Goal: Communication & Community: Answer question/provide support

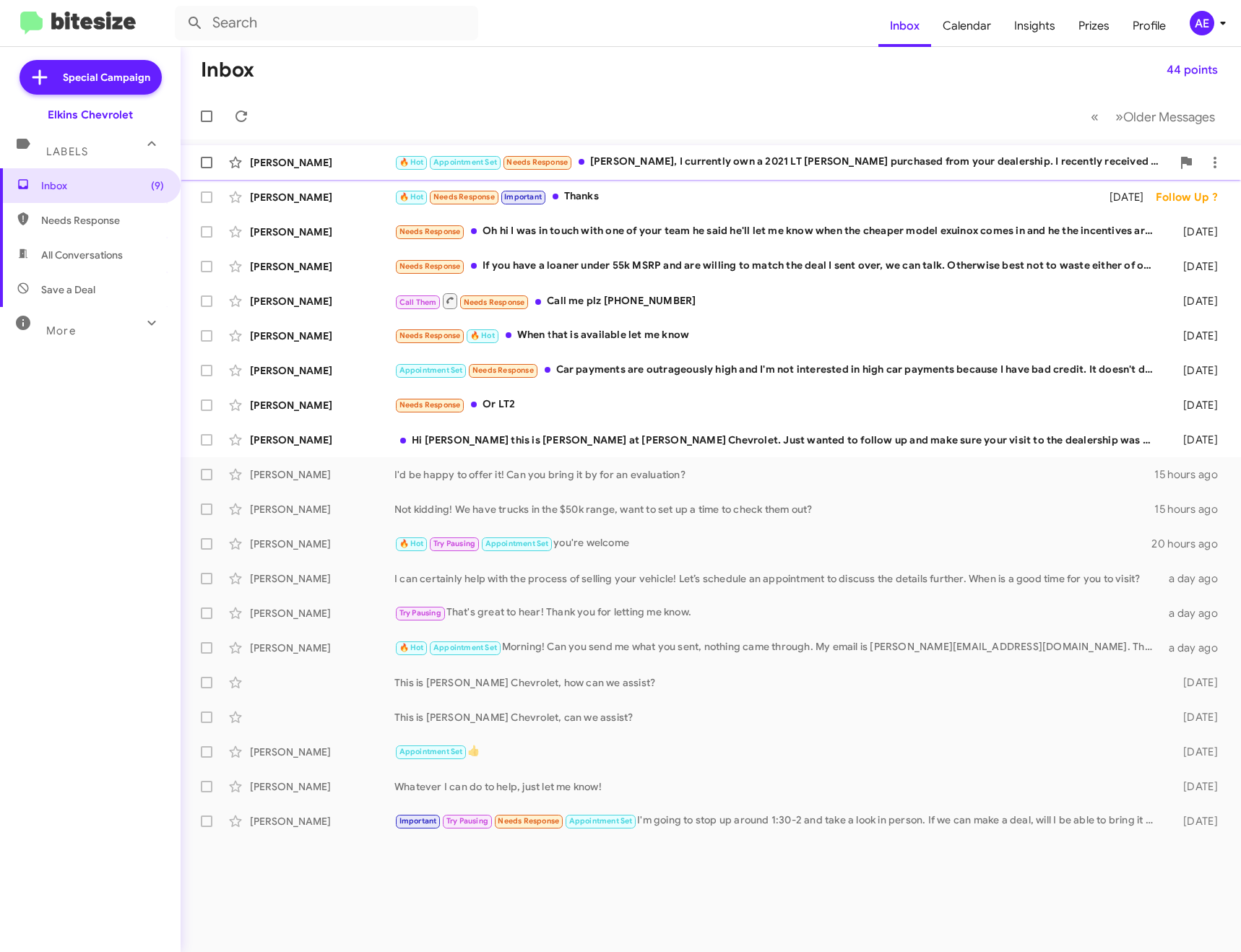
click at [823, 172] on div "[PERSON_NAME] 🔥 Hot Appointment Set Needs Response [PERSON_NAME], I currently o…" at bounding box center [710, 162] width 1037 height 28
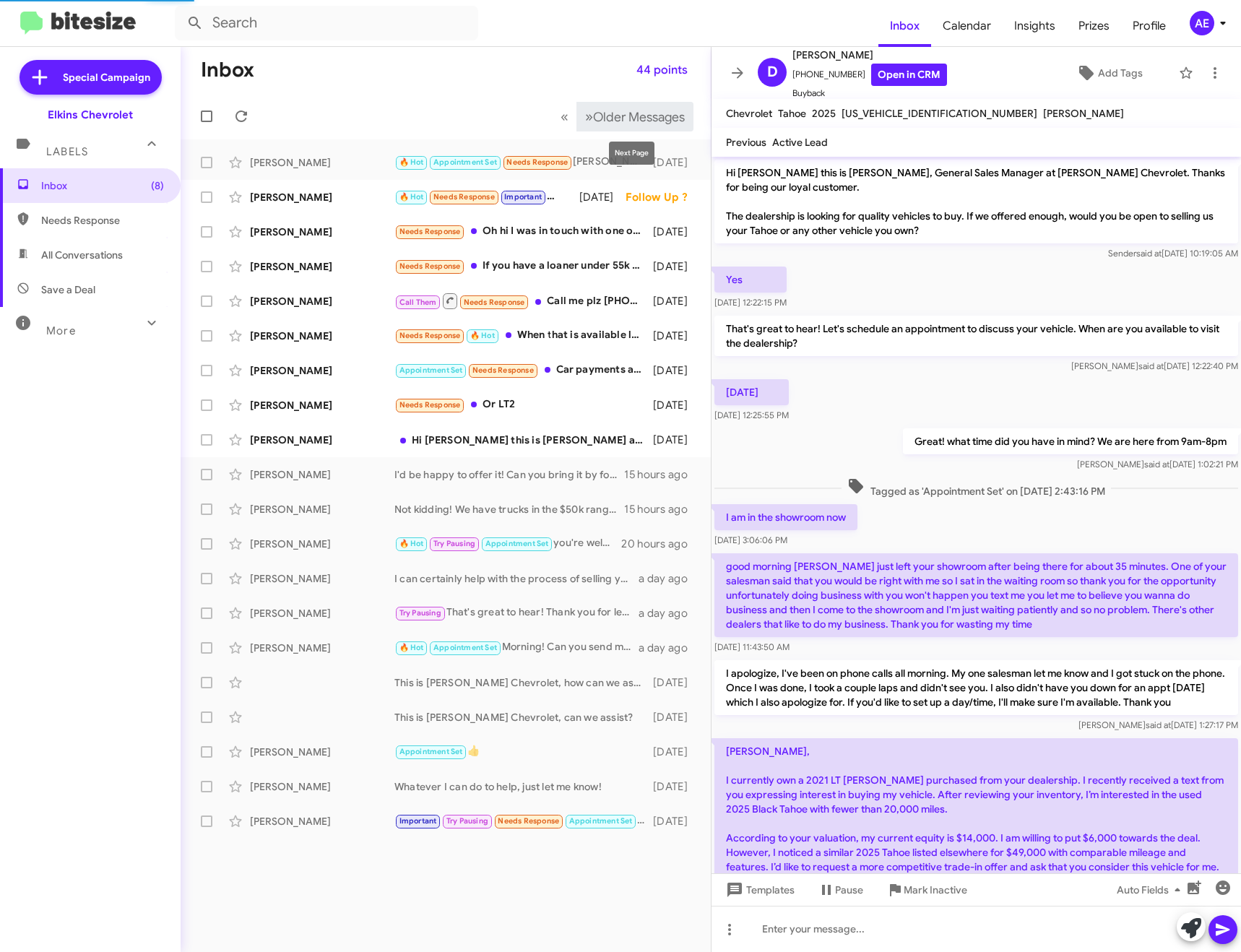
scroll to position [120, 0]
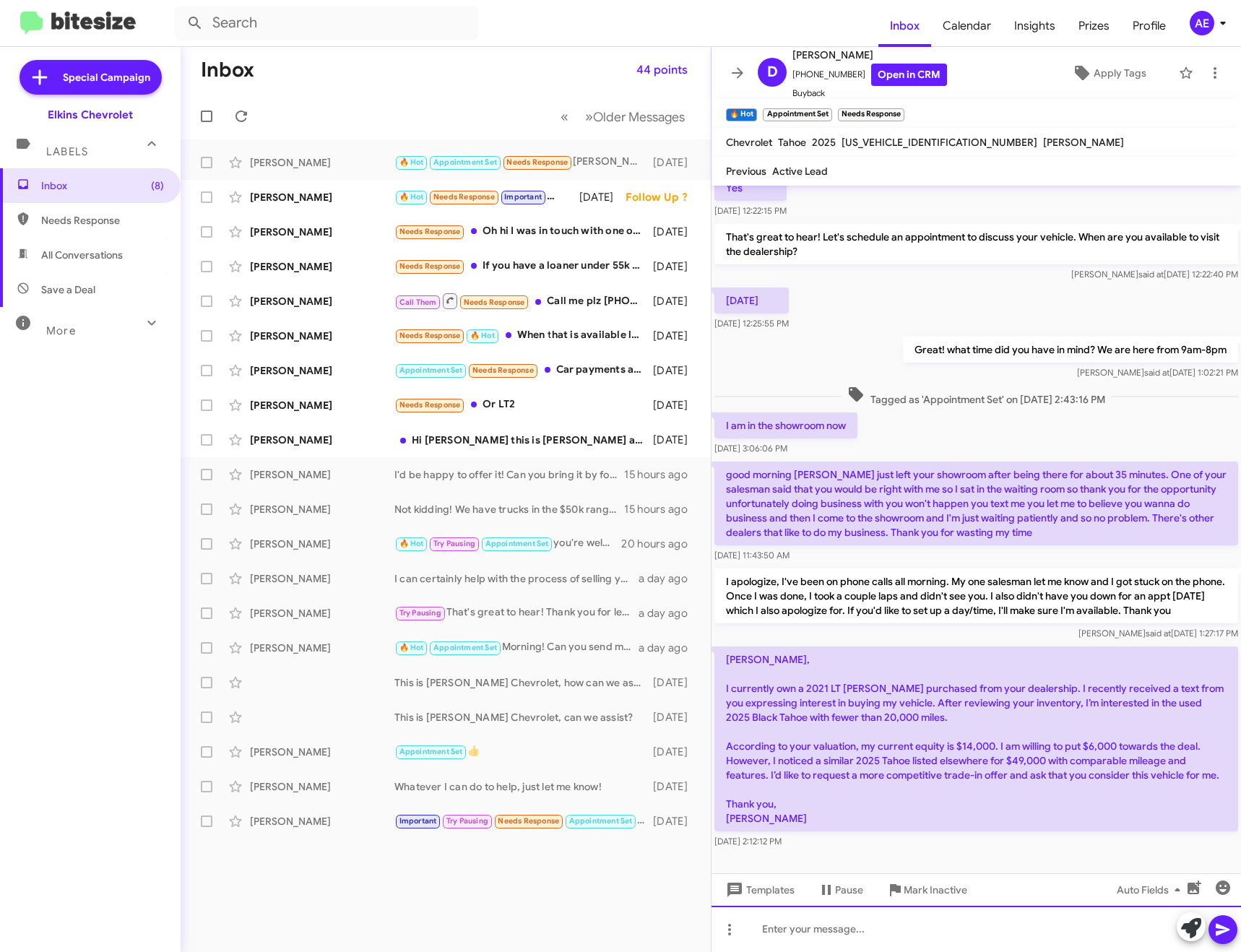
click at [843, 933] on div at bounding box center [976, 929] width 530 height 46
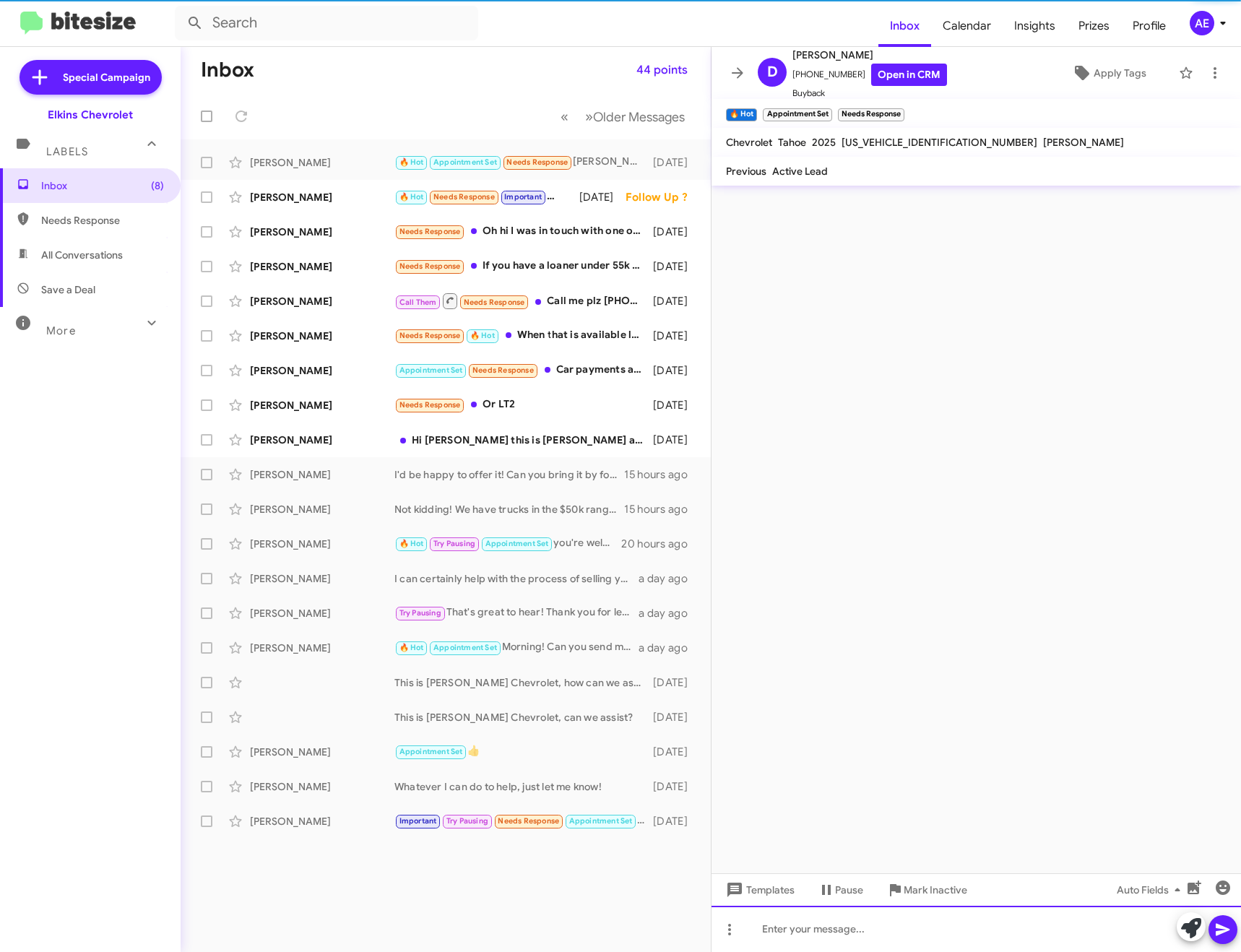
scroll to position [0, 0]
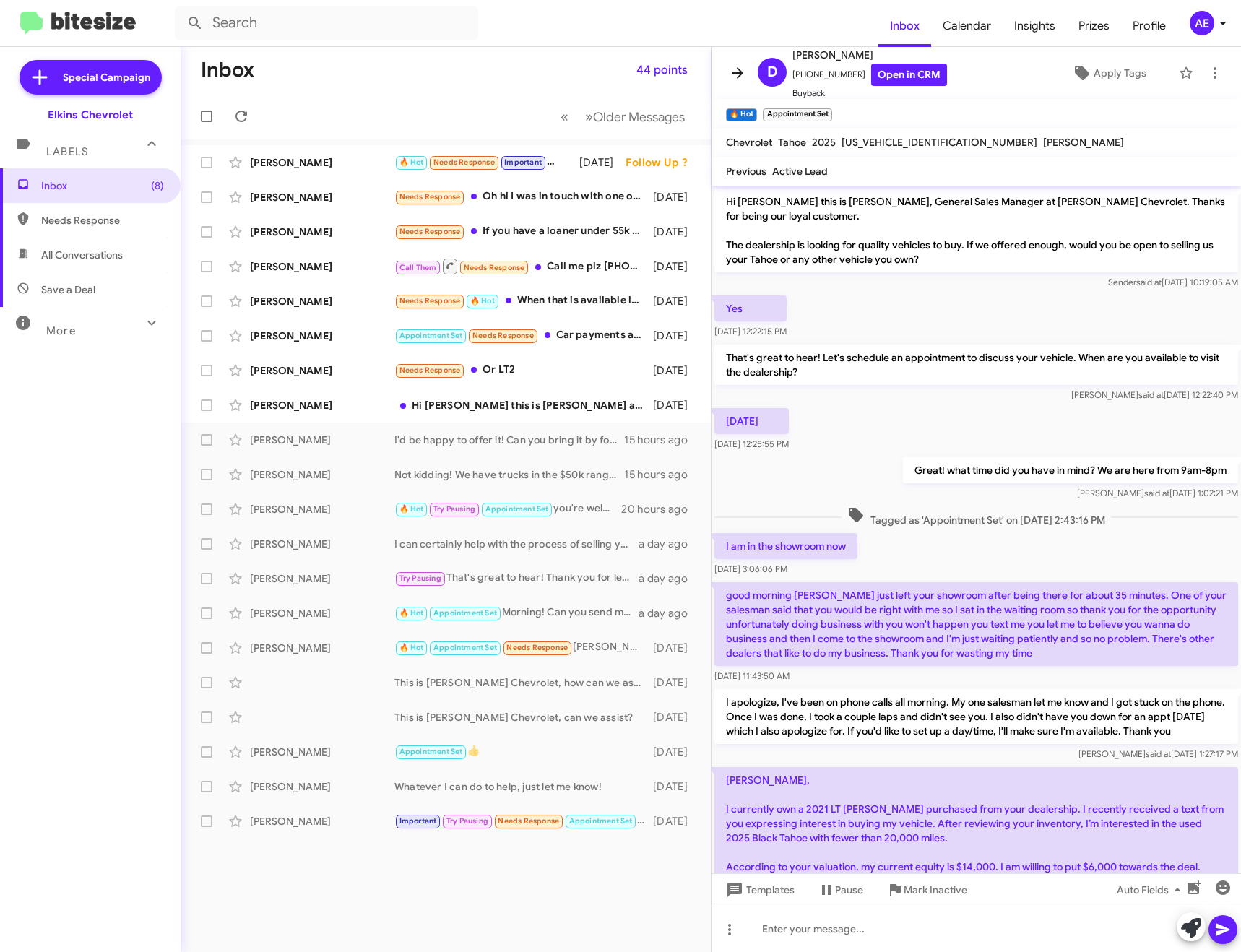
click at [734, 66] on icon at bounding box center [737, 73] width 17 height 17
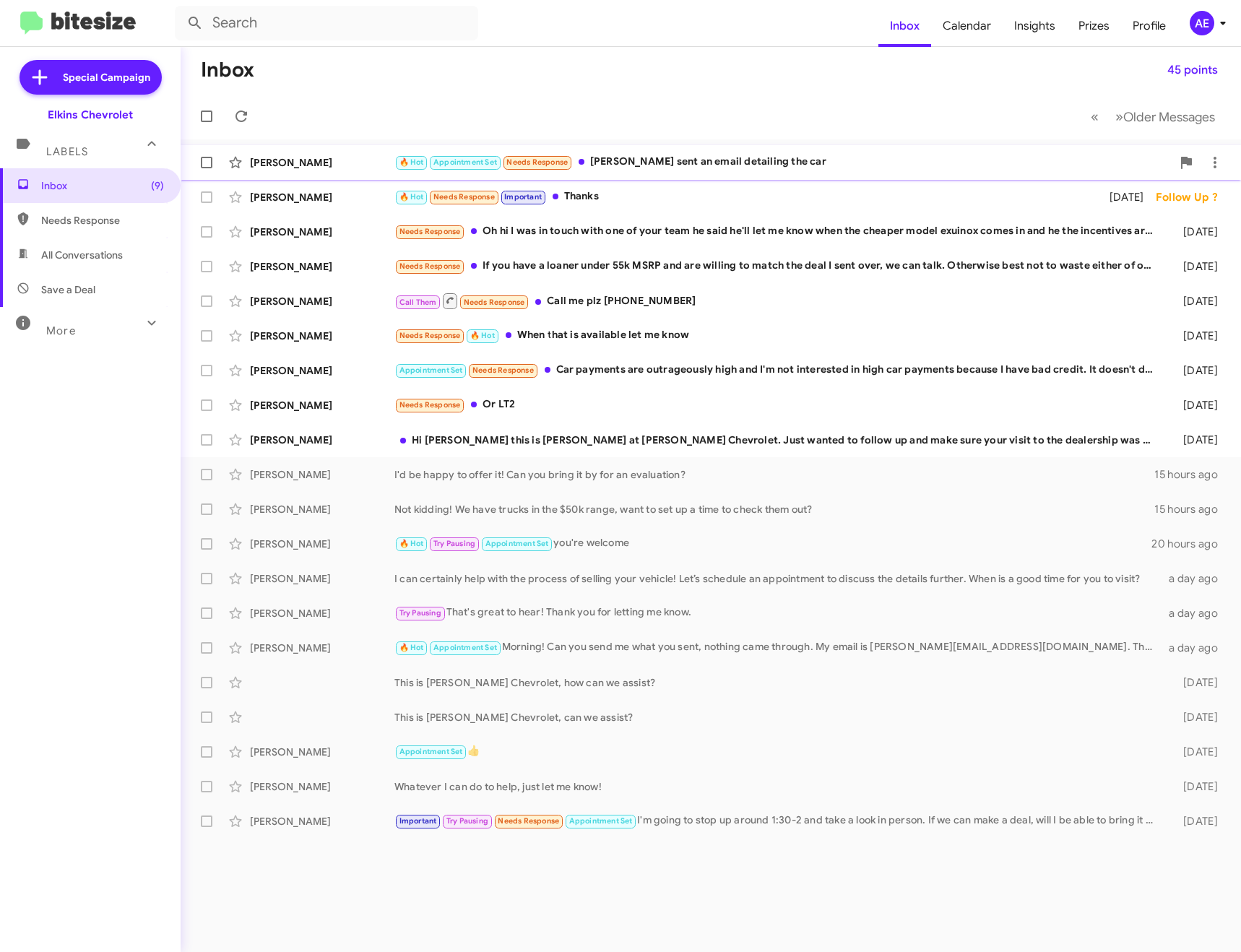
click at [844, 153] on div "[PERSON_NAME] 🔥 Hot Appointment Set Needs Response [PERSON_NAME] sent an email …" at bounding box center [710, 162] width 1037 height 28
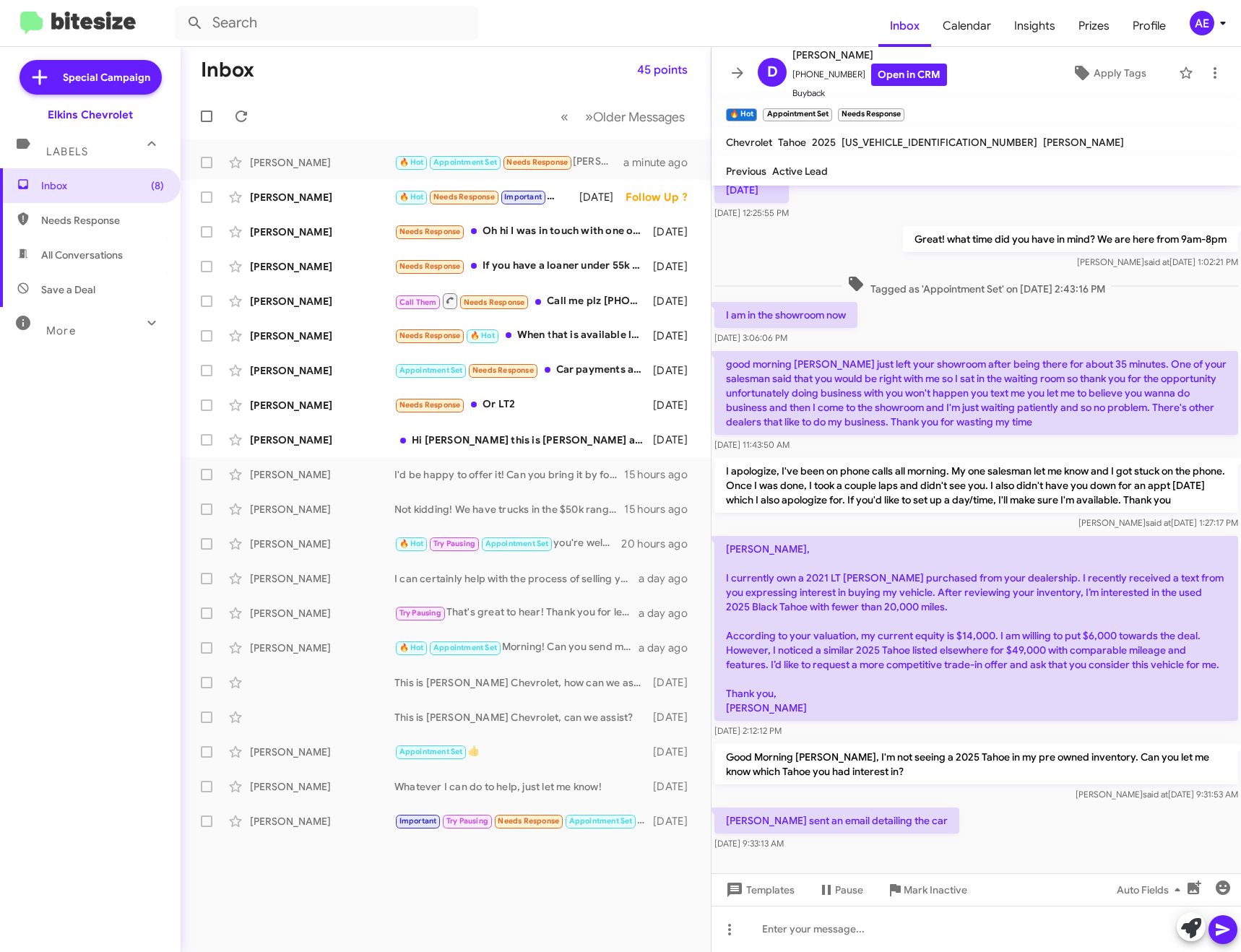
scroll to position [269, 0]
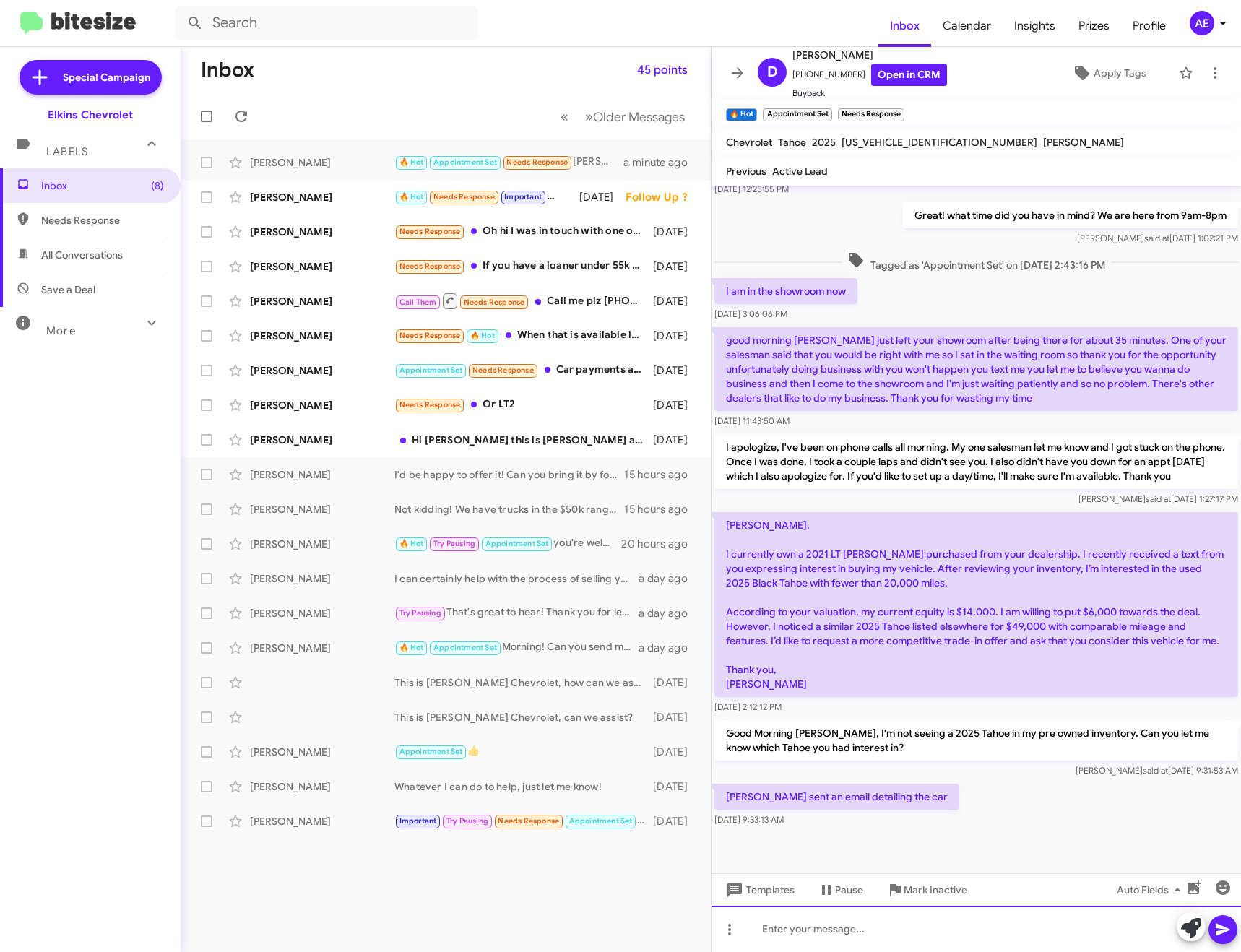
click at [868, 924] on div at bounding box center [976, 929] width 530 height 46
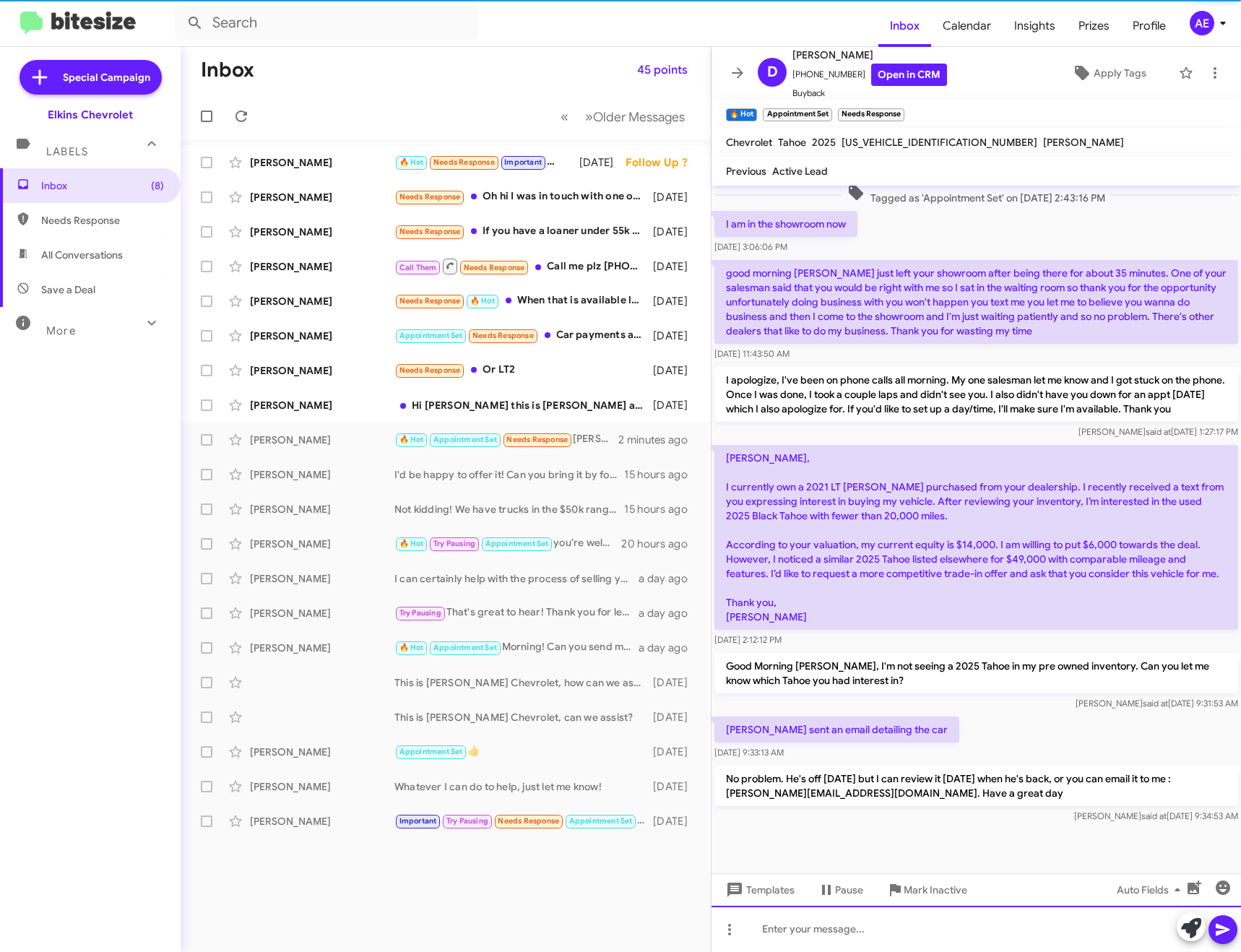
scroll to position [337, 0]
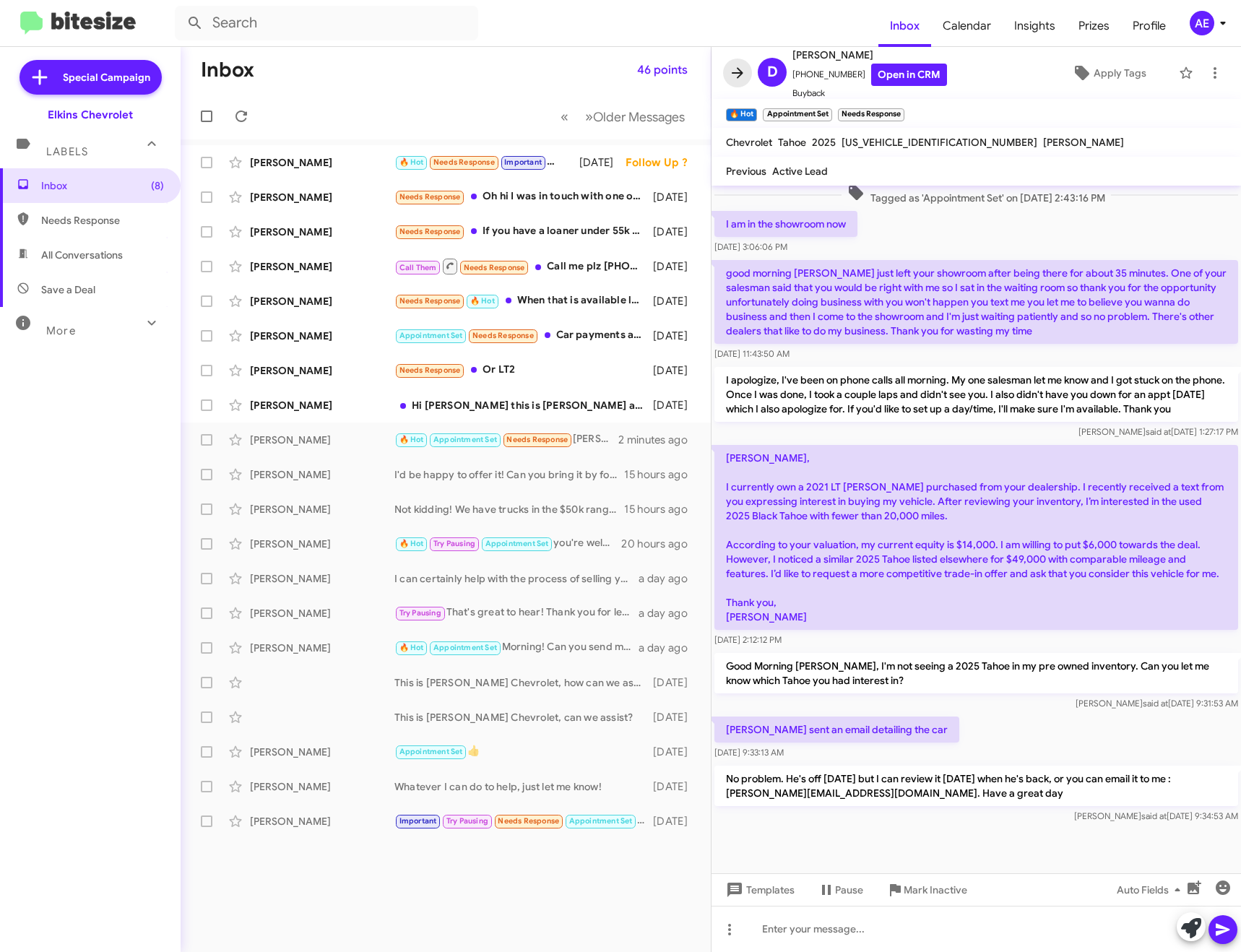
click at [740, 64] on icon at bounding box center [737, 73] width 17 height 17
